Goal: Task Accomplishment & Management: Use online tool/utility

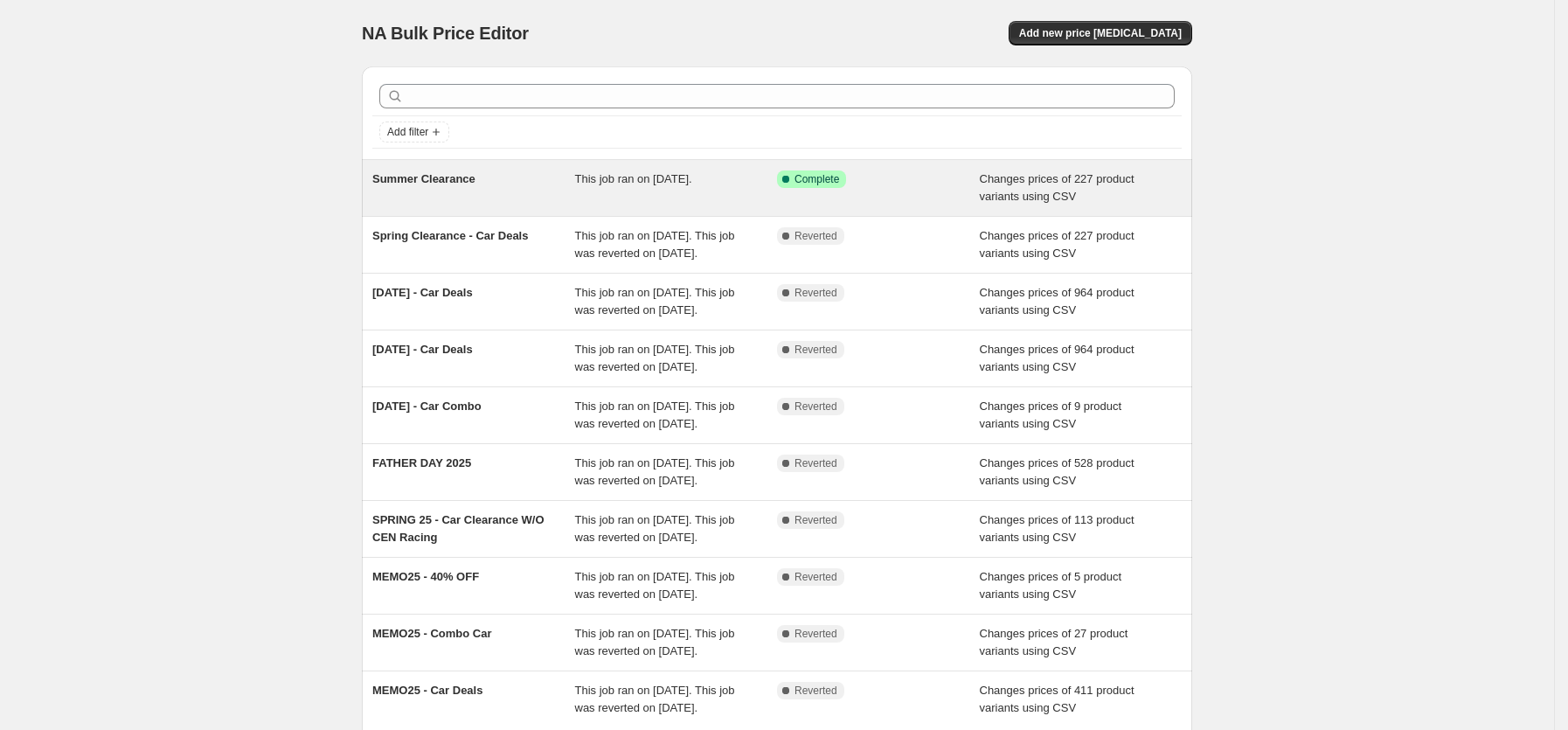
click at [609, 186] on span "This job ran on July 18, 2025." at bounding box center [634, 178] width 117 height 13
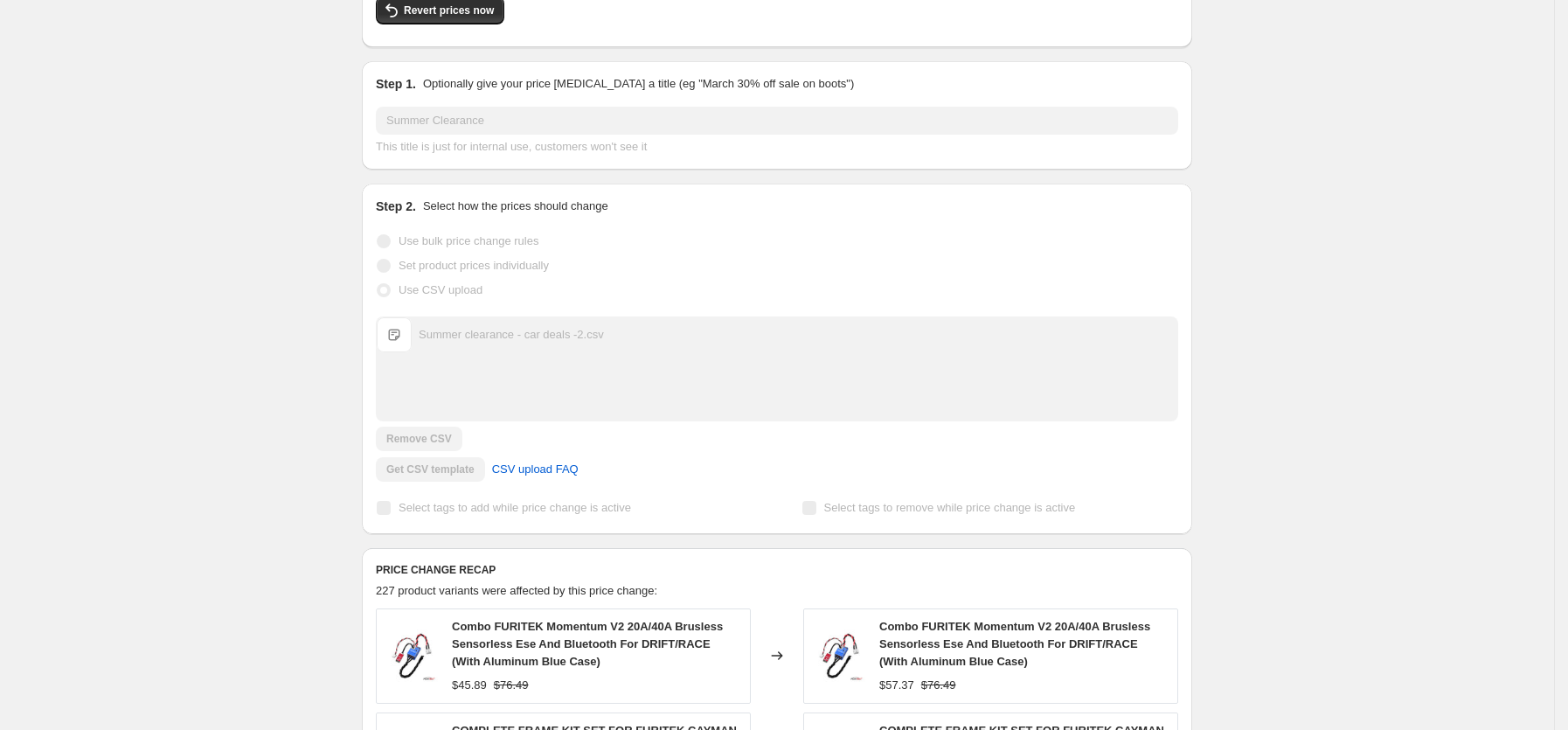
scroll to position [525, 0]
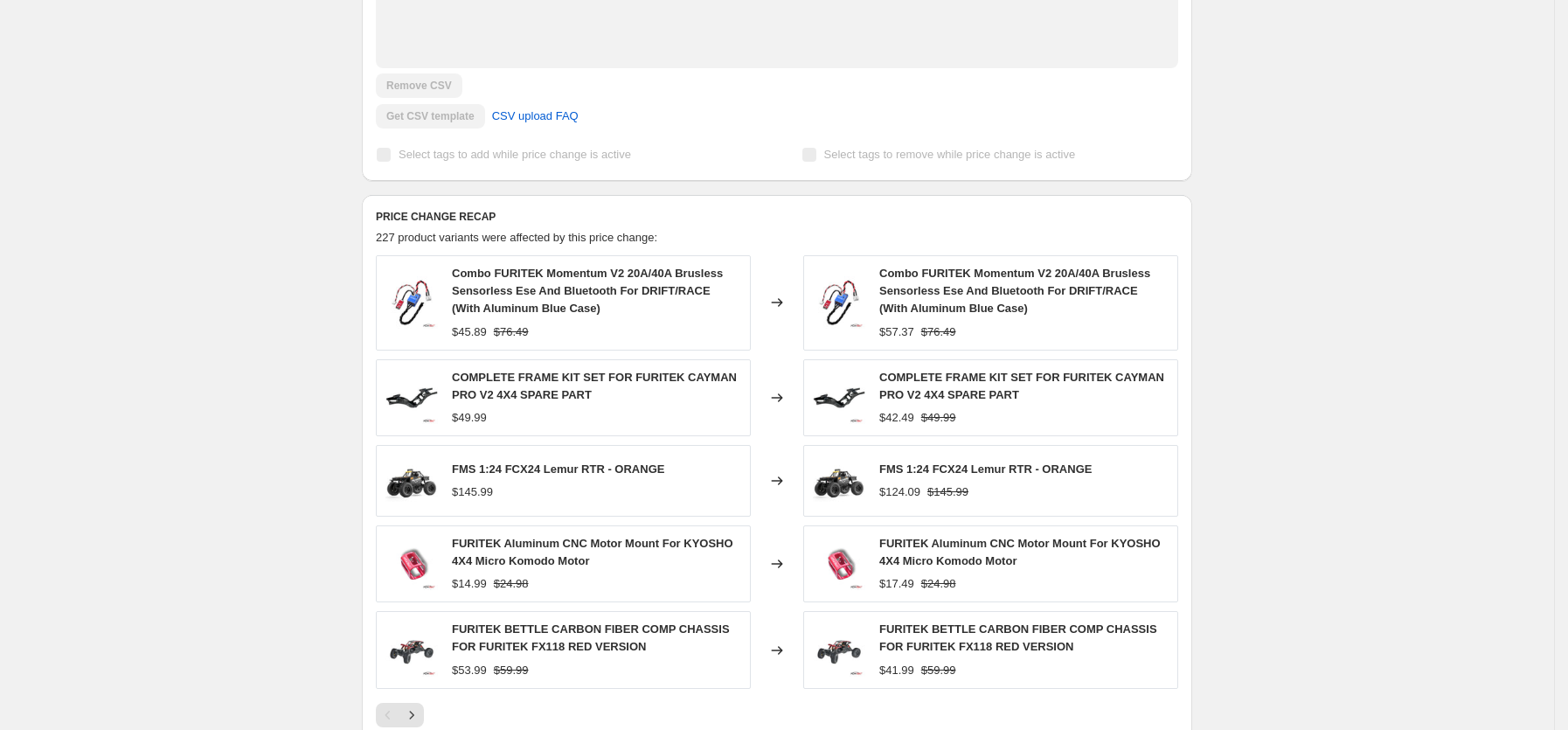
click at [538, 346] on div "Combo FURITEK Momentum V2 20A/40A Brusless Sensorless Ese And Bluetooth For DRI…" at bounding box center [564, 302] width 375 height 95
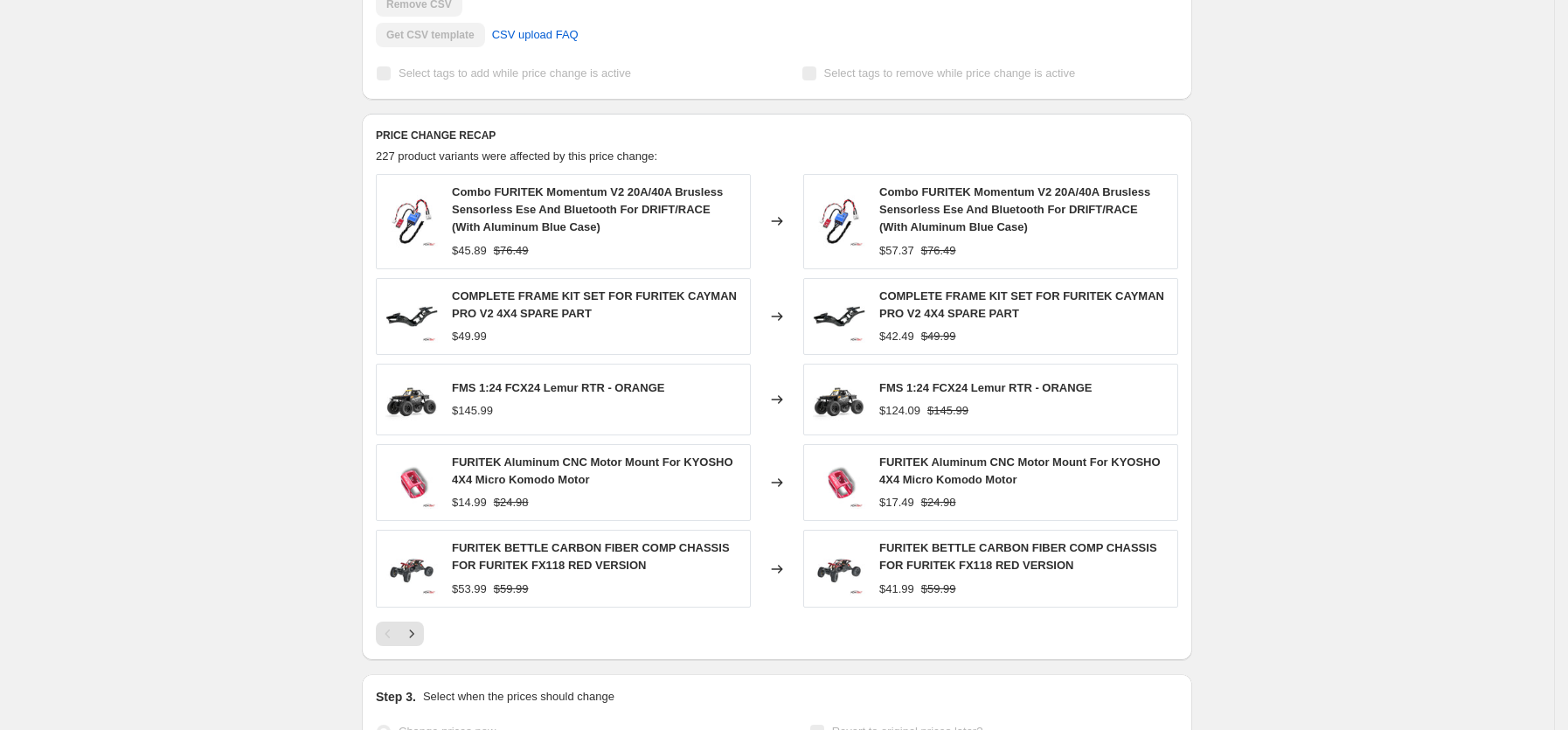
scroll to position [247, 0]
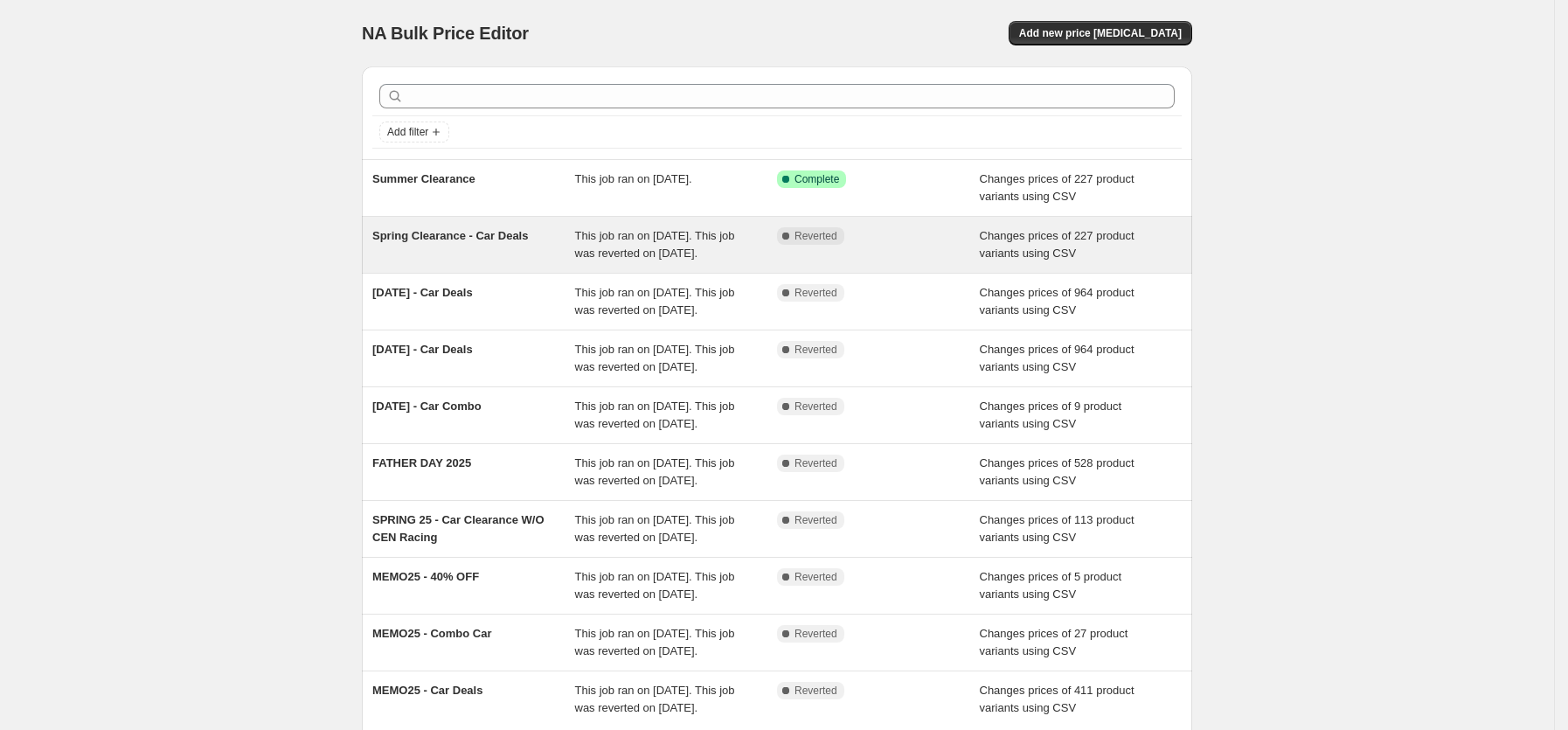
click at [840, 246] on div "Complete Reverted" at bounding box center [879, 245] width 203 height 35
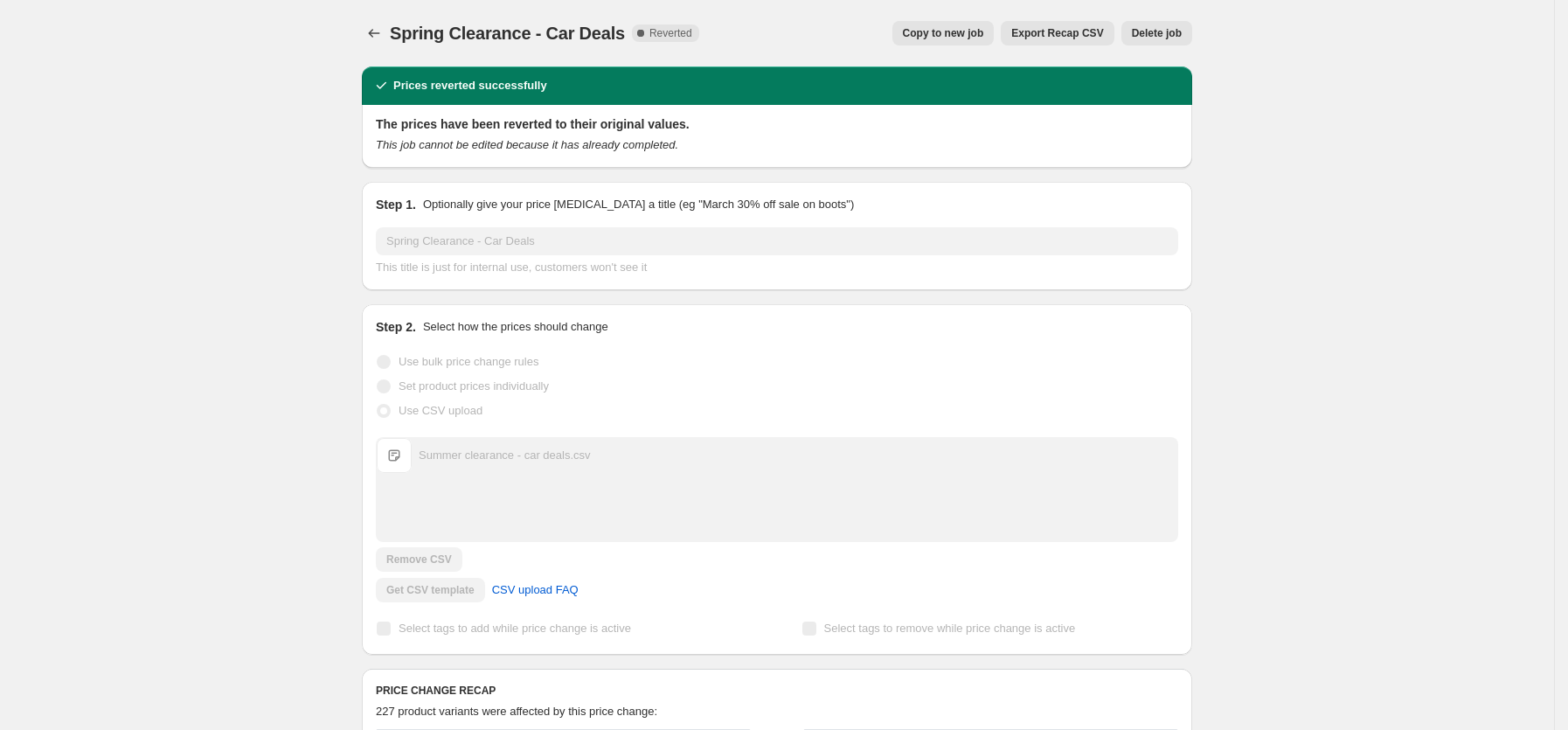
click at [1055, 23] on button "Export Recap CSV" at bounding box center [1057, 32] width 112 height 24
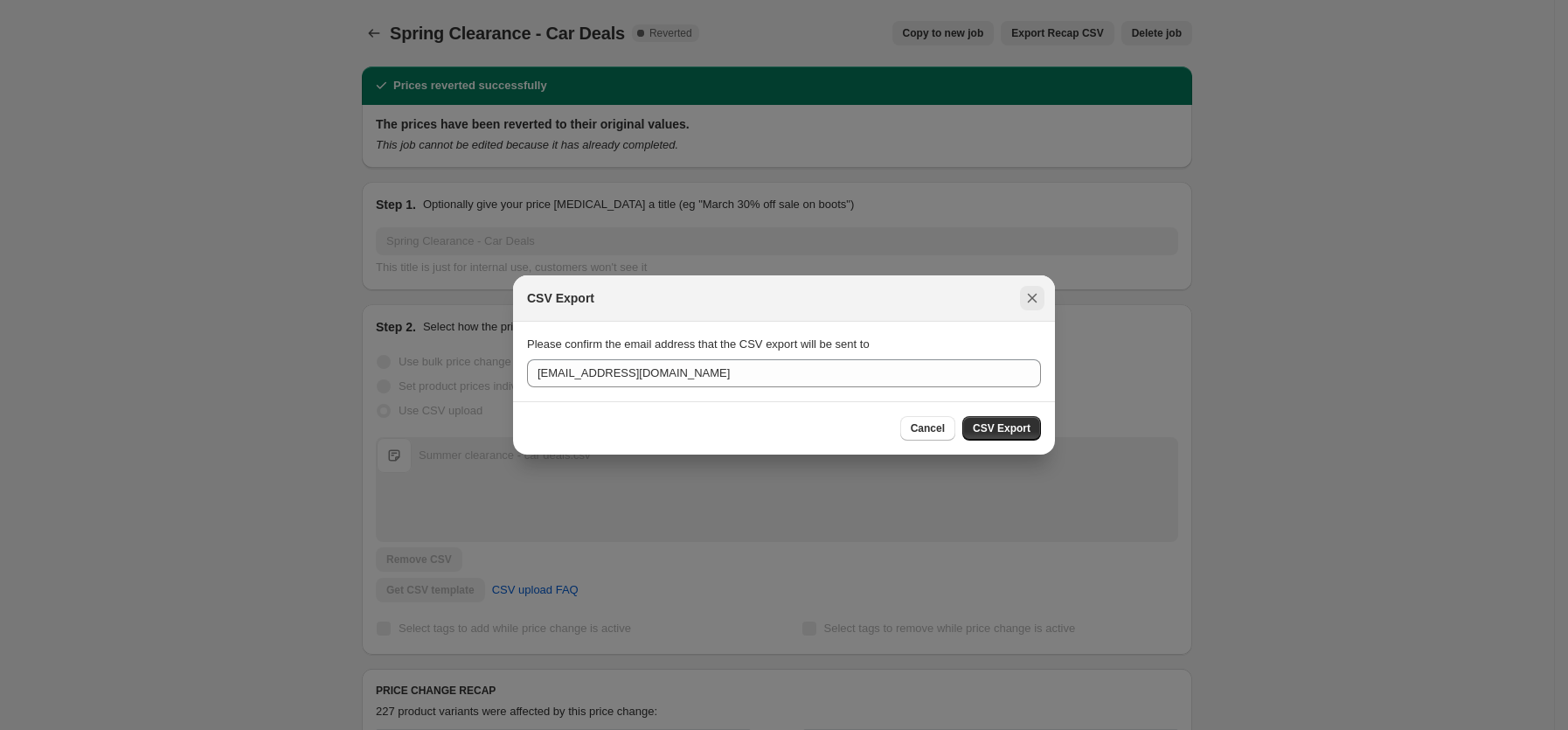
click at [1036, 301] on icon "Close" at bounding box center [1033, 299] width 10 height 10
